Goal: Book appointment/travel/reservation

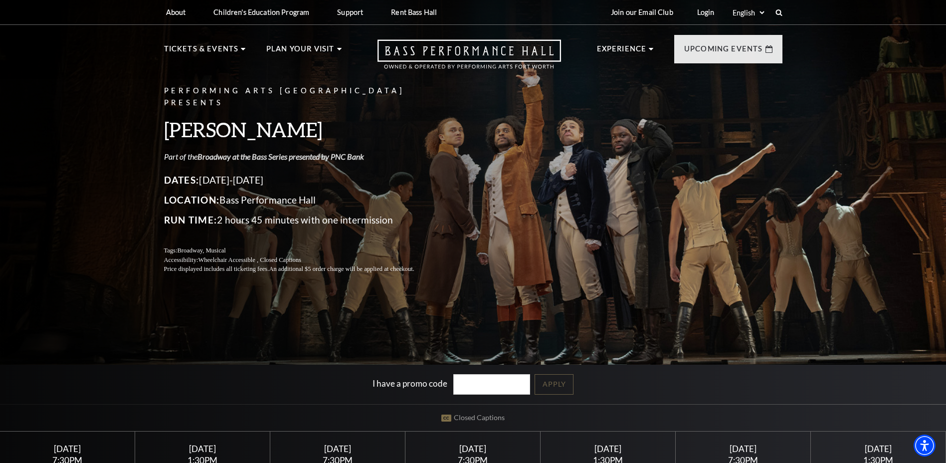
click at [236, 152] on link "Broadway at the Bass Series presented by PNC Bank" at bounding box center [280, 156] width 167 height 9
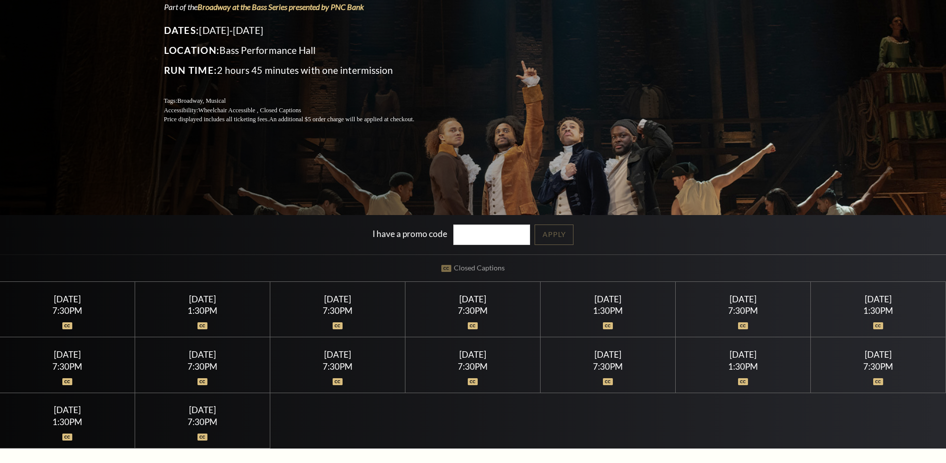
scroll to position [199, 0]
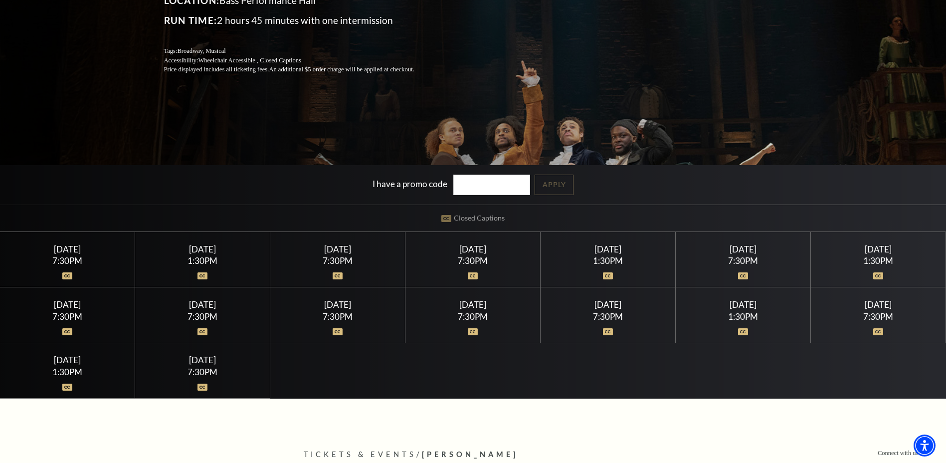
click at [155, 270] on div at bounding box center [202, 270] width 111 height 10
drag, startPoint x: 173, startPoint y: 259, endPoint x: 280, endPoint y: 255, distance: 107.3
click at [175, 259] on div "1:30PM" at bounding box center [202, 260] width 111 height 8
click at [337, 254] on div "[DATE]" at bounding box center [337, 249] width 111 height 10
click at [544, 252] on div "Saturday July 18 1:30PM" at bounding box center [608, 259] width 135 height 55
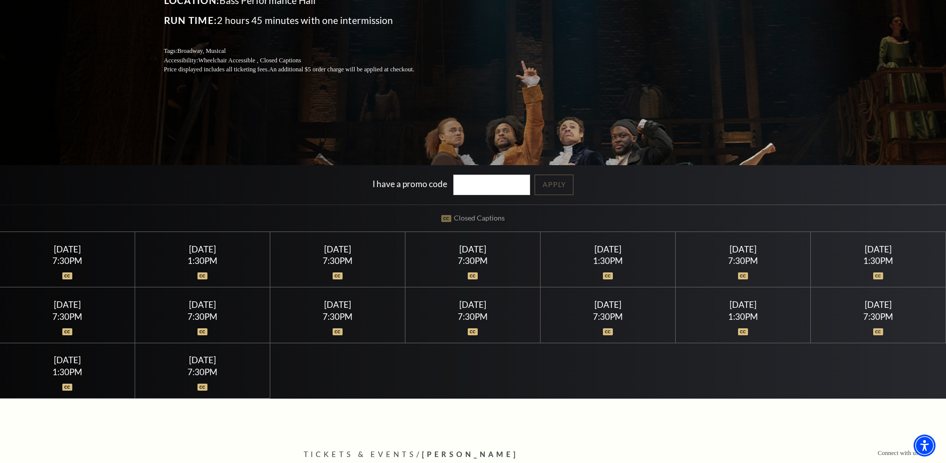
click at [821, 258] on div "Sunday July 19 1:30PM" at bounding box center [878, 259] width 135 height 55
